Goal: Find specific page/section: Find specific page/section

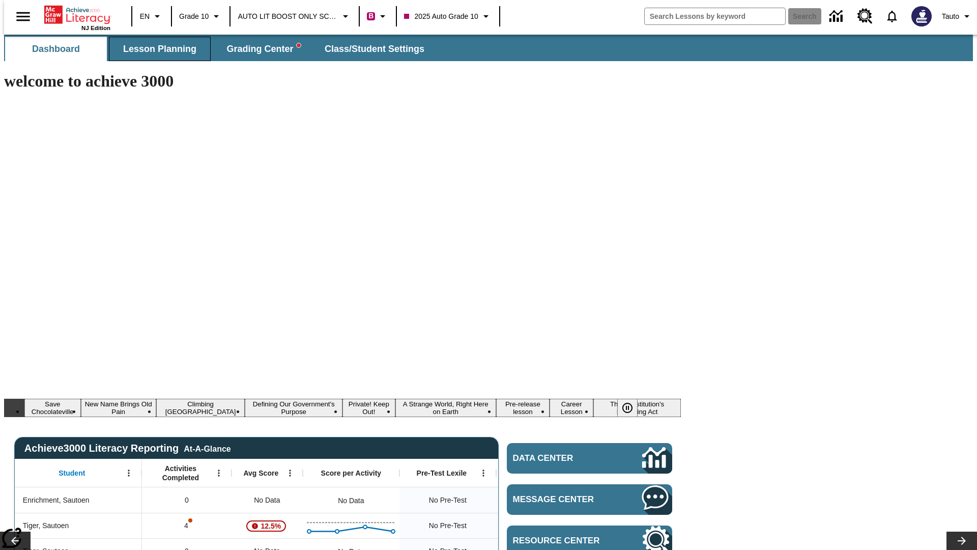
click at [156, 49] on span "Lesson Planning" at bounding box center [159, 49] width 73 height 12
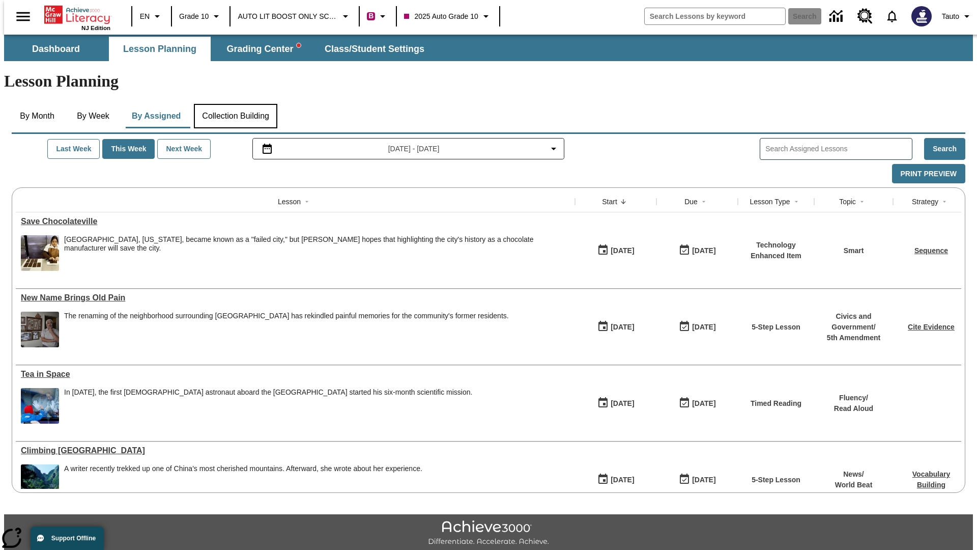
click at [235, 104] on button "Collection Building" at bounding box center [235, 116] width 83 height 24
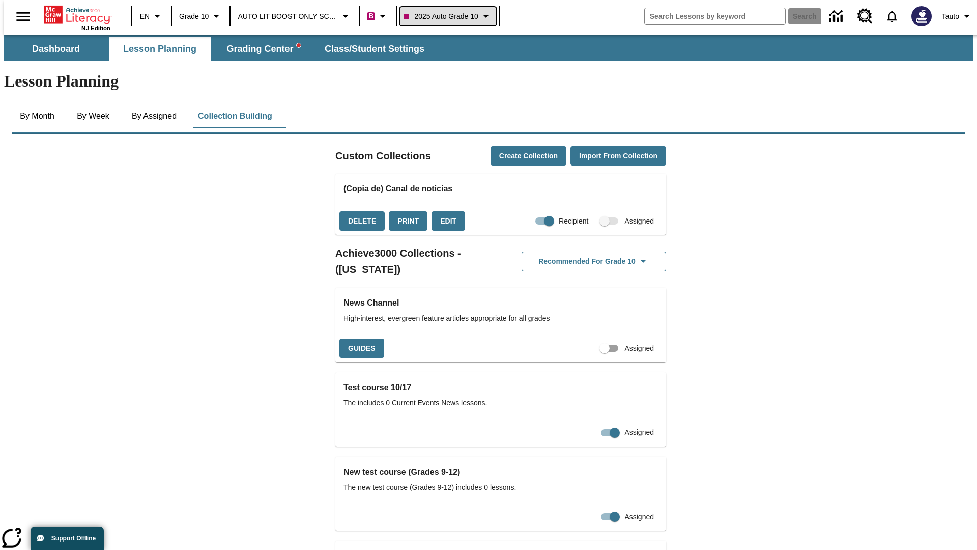
click at [447, 16] on span "2025 Auto Grade 10" at bounding box center [441, 16] width 74 height 11
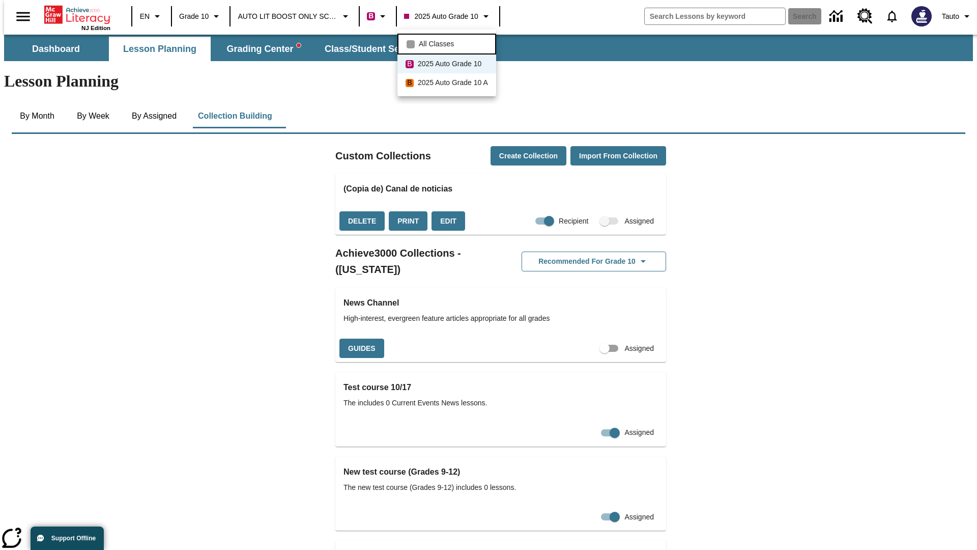
click at [448, 43] on span "All Classes" at bounding box center [436, 44] width 35 height 11
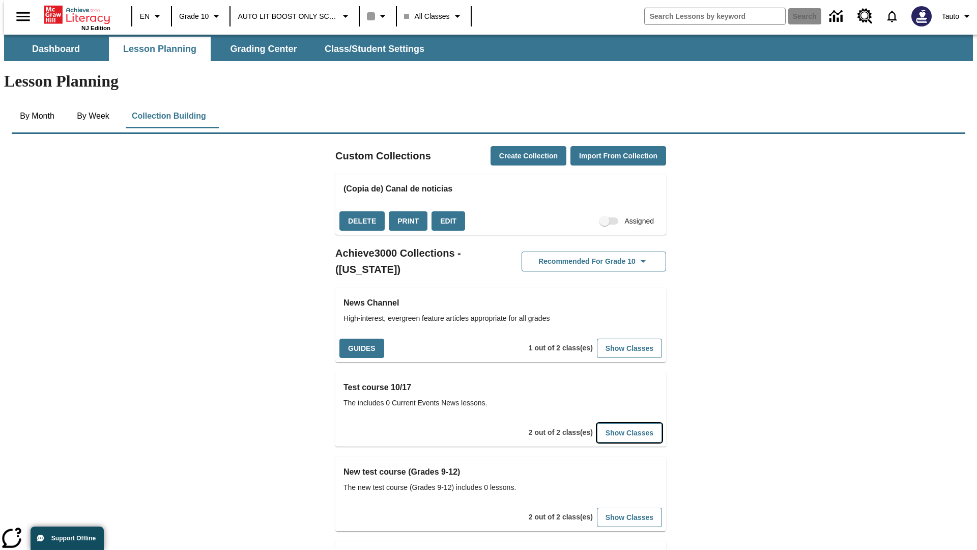
click at [614, 423] on button "Show Classes" at bounding box center [629, 433] width 65 height 20
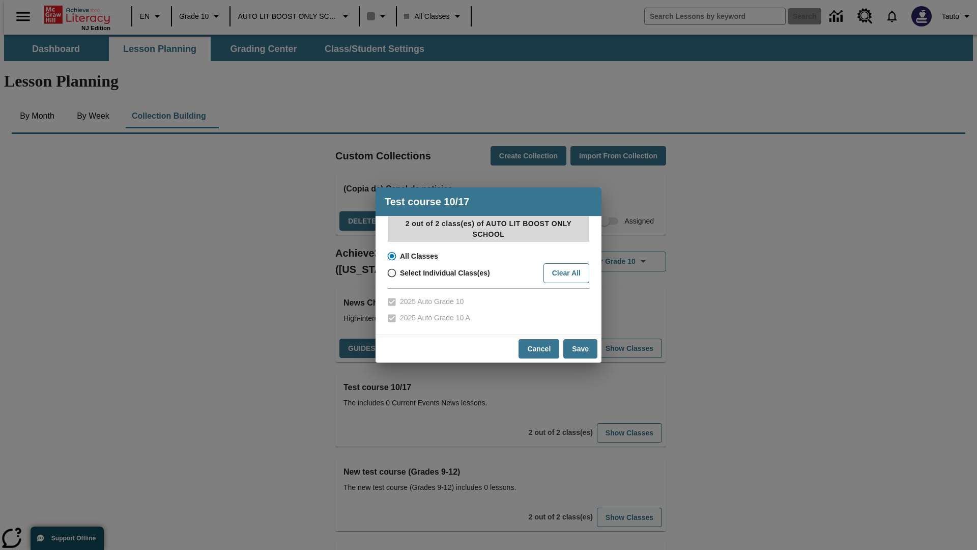
click at [391, 256] on input "All Classes" at bounding box center [391, 256] width 18 height 14
click at [539, 348] on button "Cancel" at bounding box center [538, 349] width 41 height 20
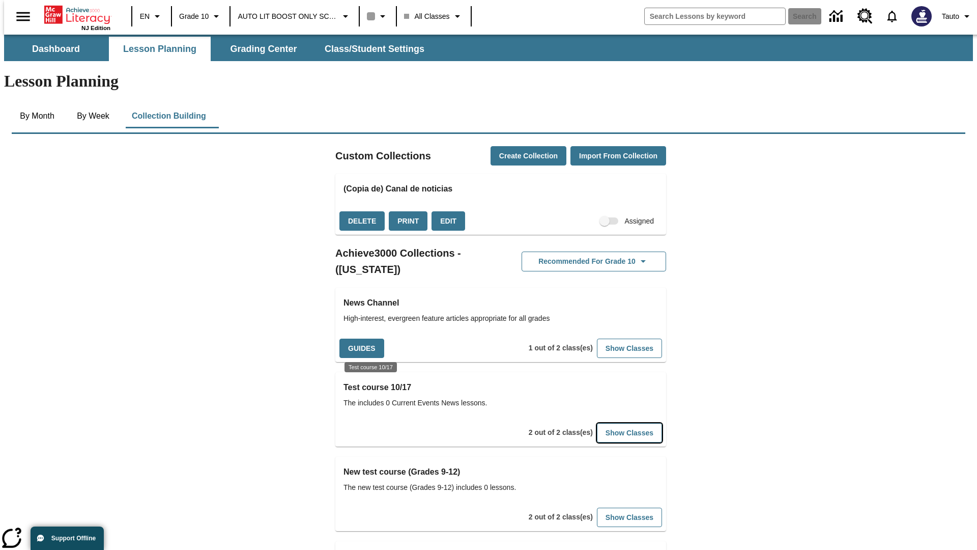
click at [614, 423] on button "Show Classes" at bounding box center [629, 433] width 65 height 20
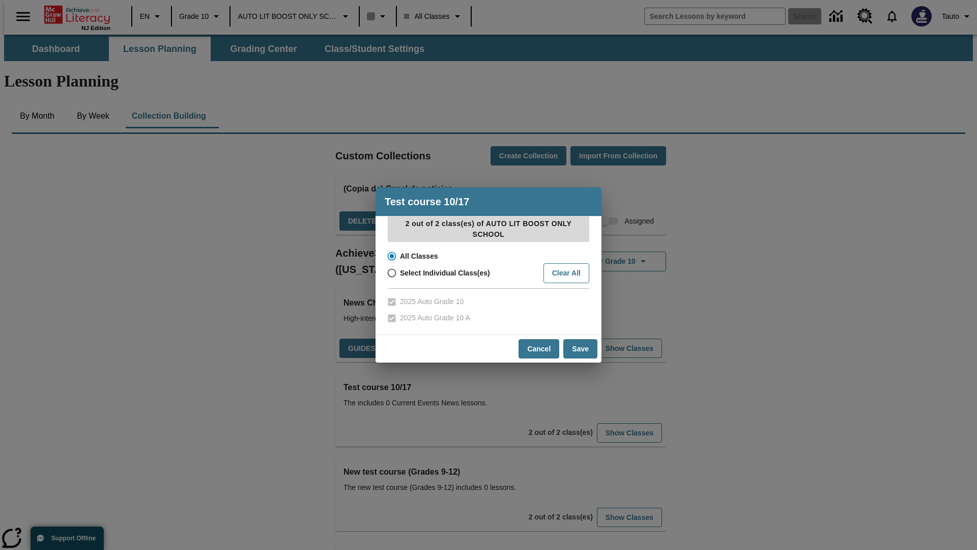
click at [391, 256] on input "All Classes" at bounding box center [391, 256] width 18 height 14
click at [581, 348] on button "Save" at bounding box center [580, 349] width 34 height 20
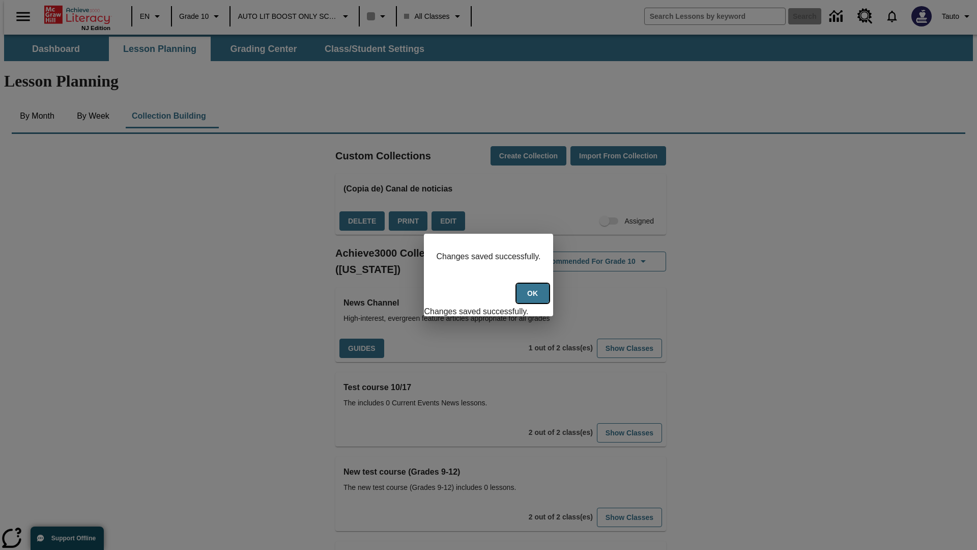
click at [534, 299] on button "Ok" at bounding box center [532, 293] width 33 height 20
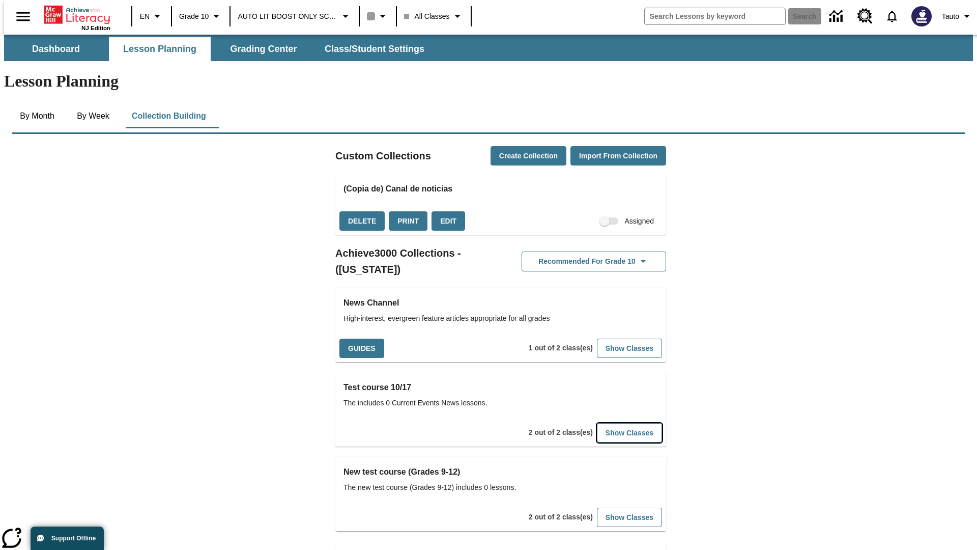
click at [614, 423] on button "Show Classes" at bounding box center [629, 433] width 65 height 20
